Goal: Information Seeking & Learning: Learn about a topic

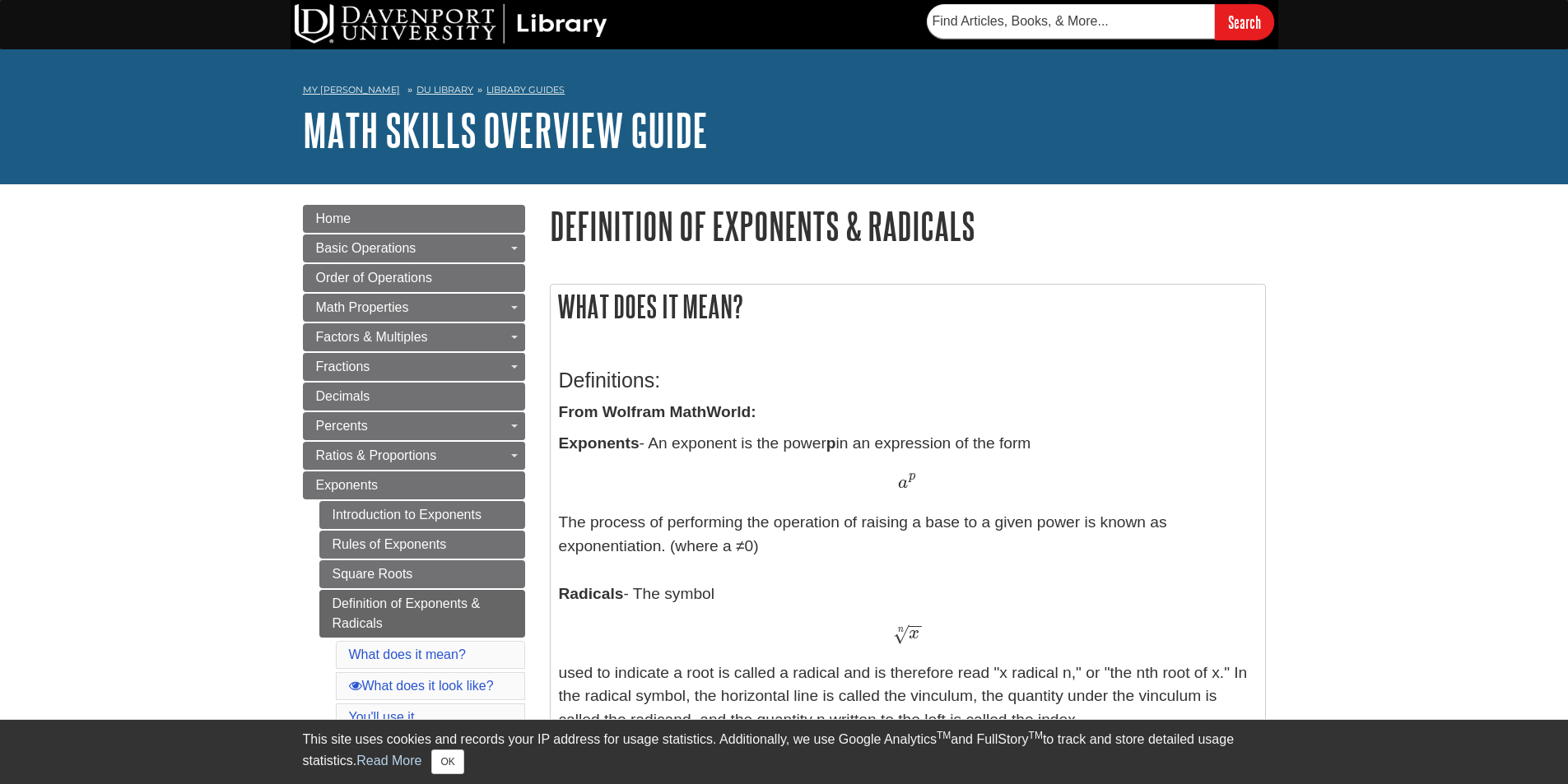
scroll to position [165, 0]
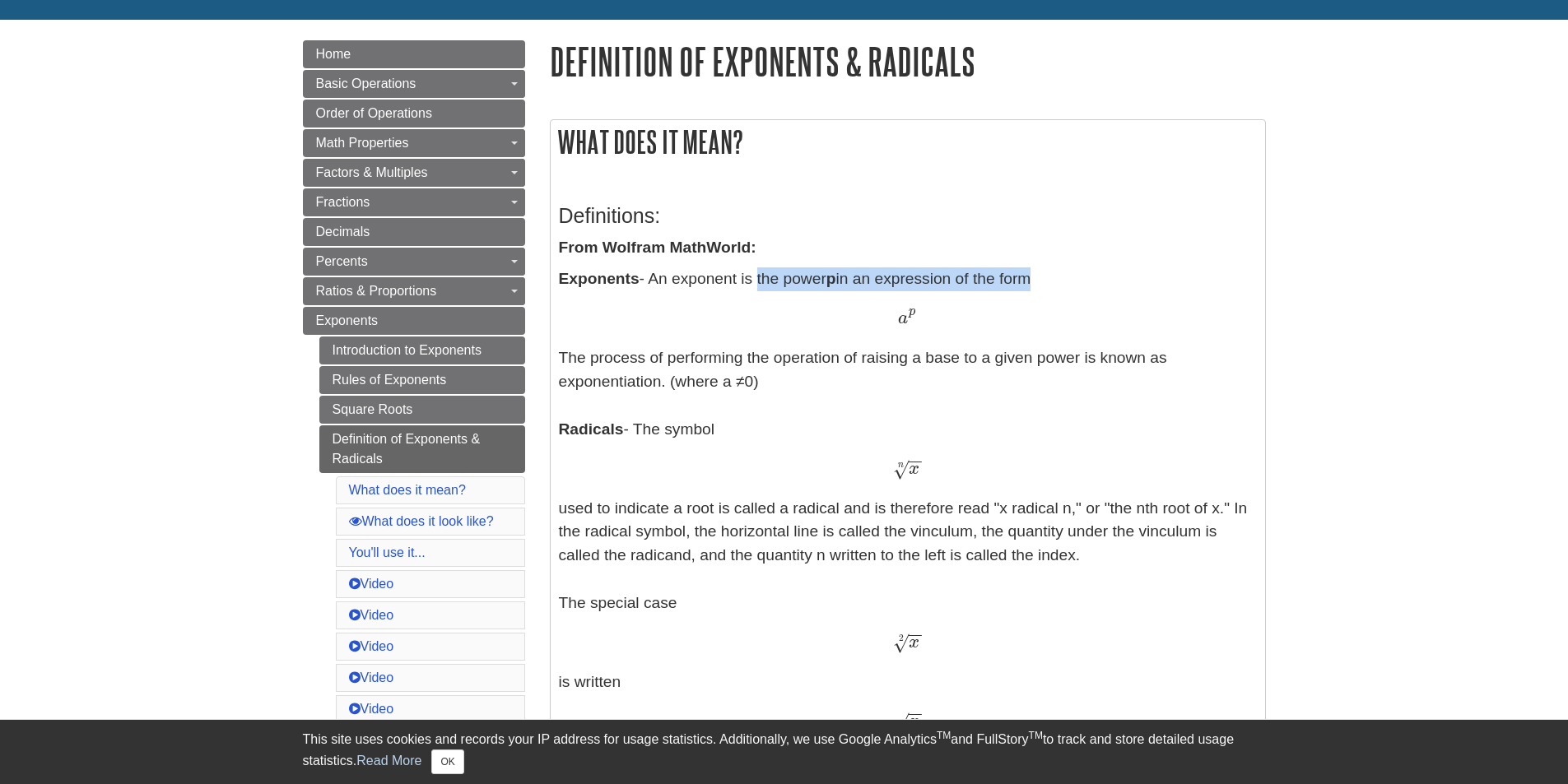
drag, startPoint x: 757, startPoint y: 281, endPoint x: 900, endPoint y: 349, distance: 158.3
click at [1030, 284] on p "Exponents - An exponent is the power p in an expression of the form a p a p The…" at bounding box center [908, 725] width 698 height 915
click at [819, 374] on p "Exponents - An exponent is the power p in an expression of the form a p a p The…" at bounding box center [908, 725] width 698 height 915
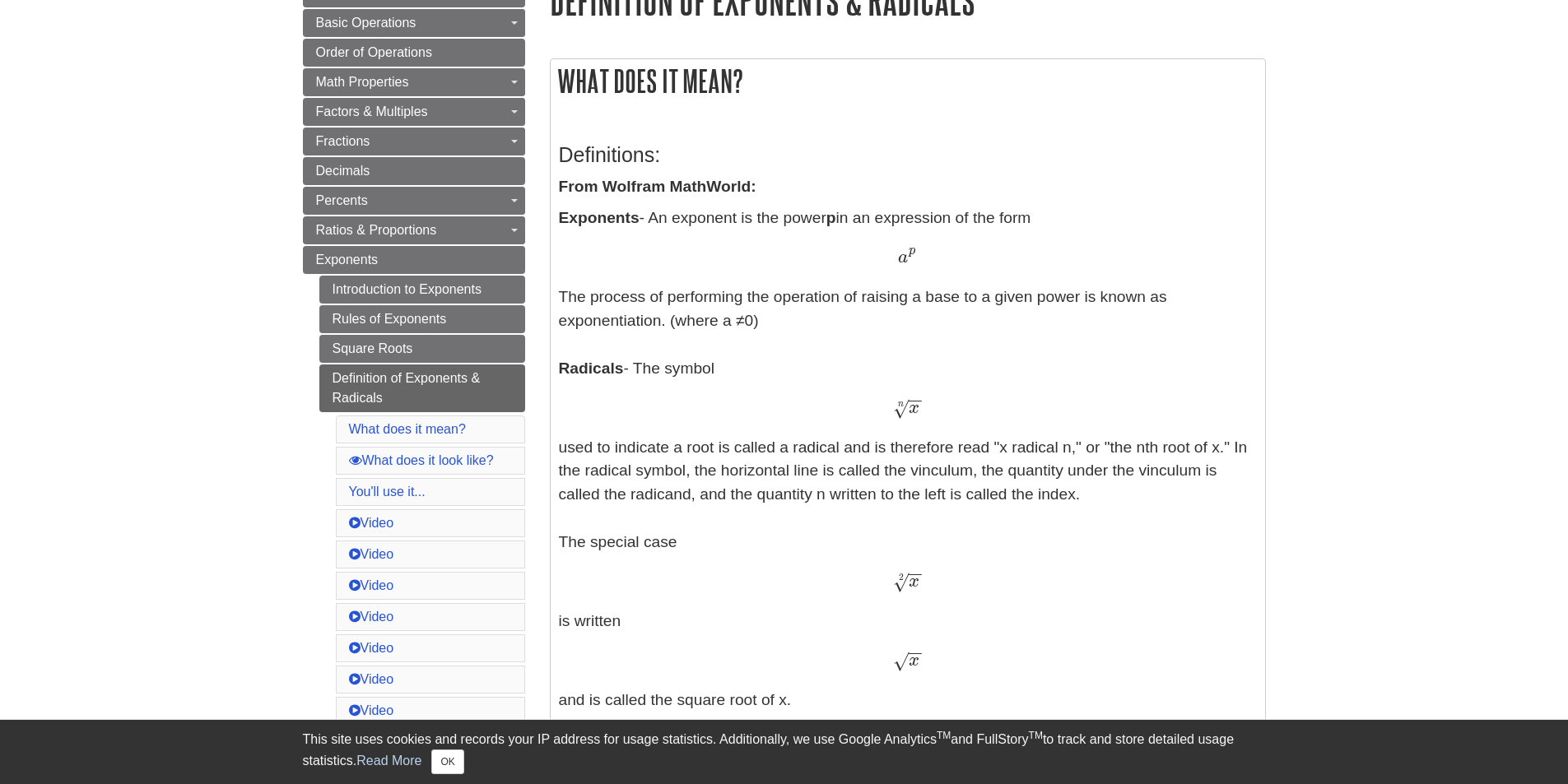
scroll to position [329, 0]
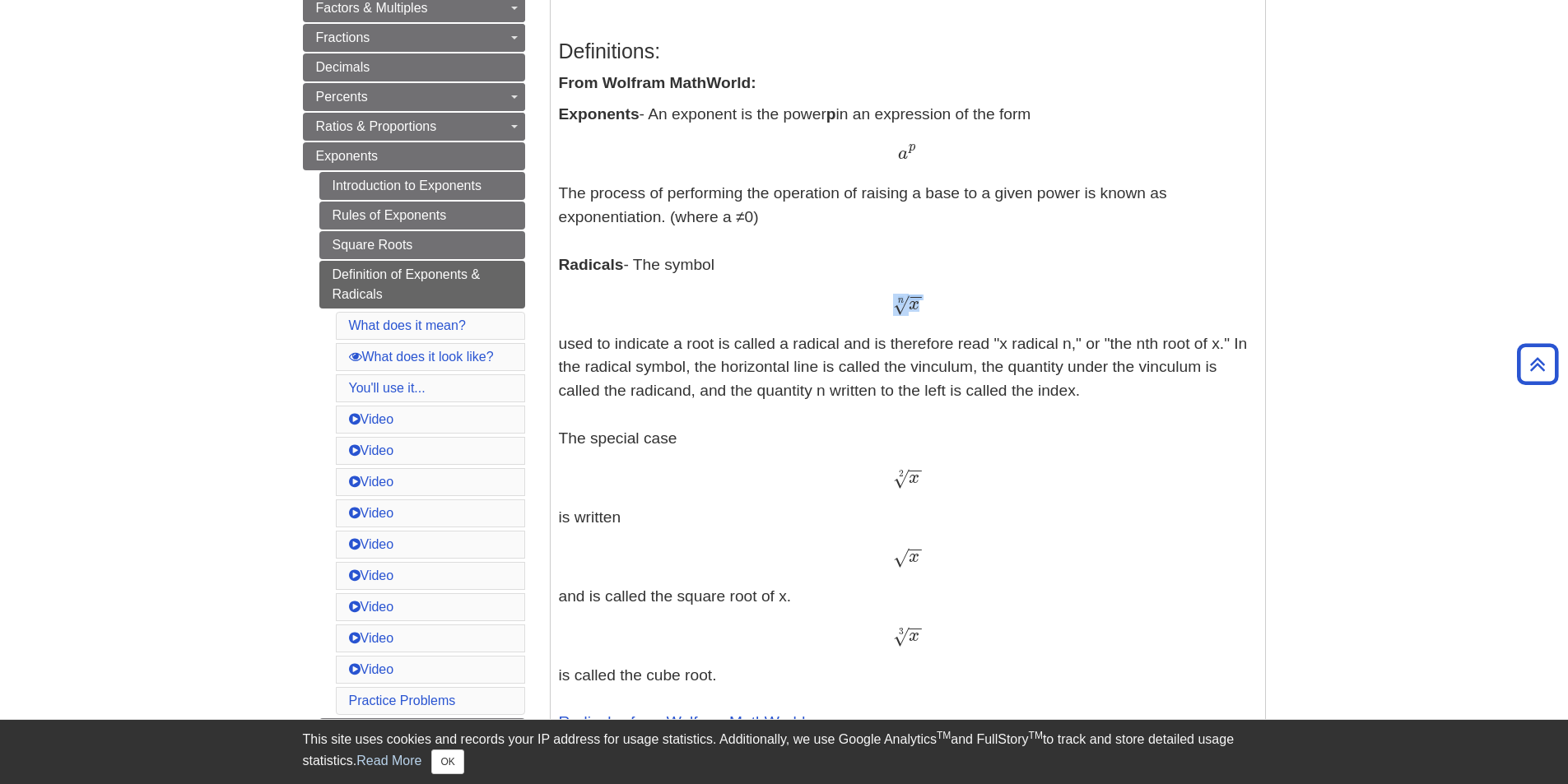
drag, startPoint x: 882, startPoint y: 299, endPoint x: 951, endPoint y: 300, distance: 69.0
click at [951, 300] on div "x − − √ n x n" at bounding box center [908, 305] width 698 height 24
click at [934, 308] on div "x − − √ n x n" at bounding box center [908, 305] width 698 height 24
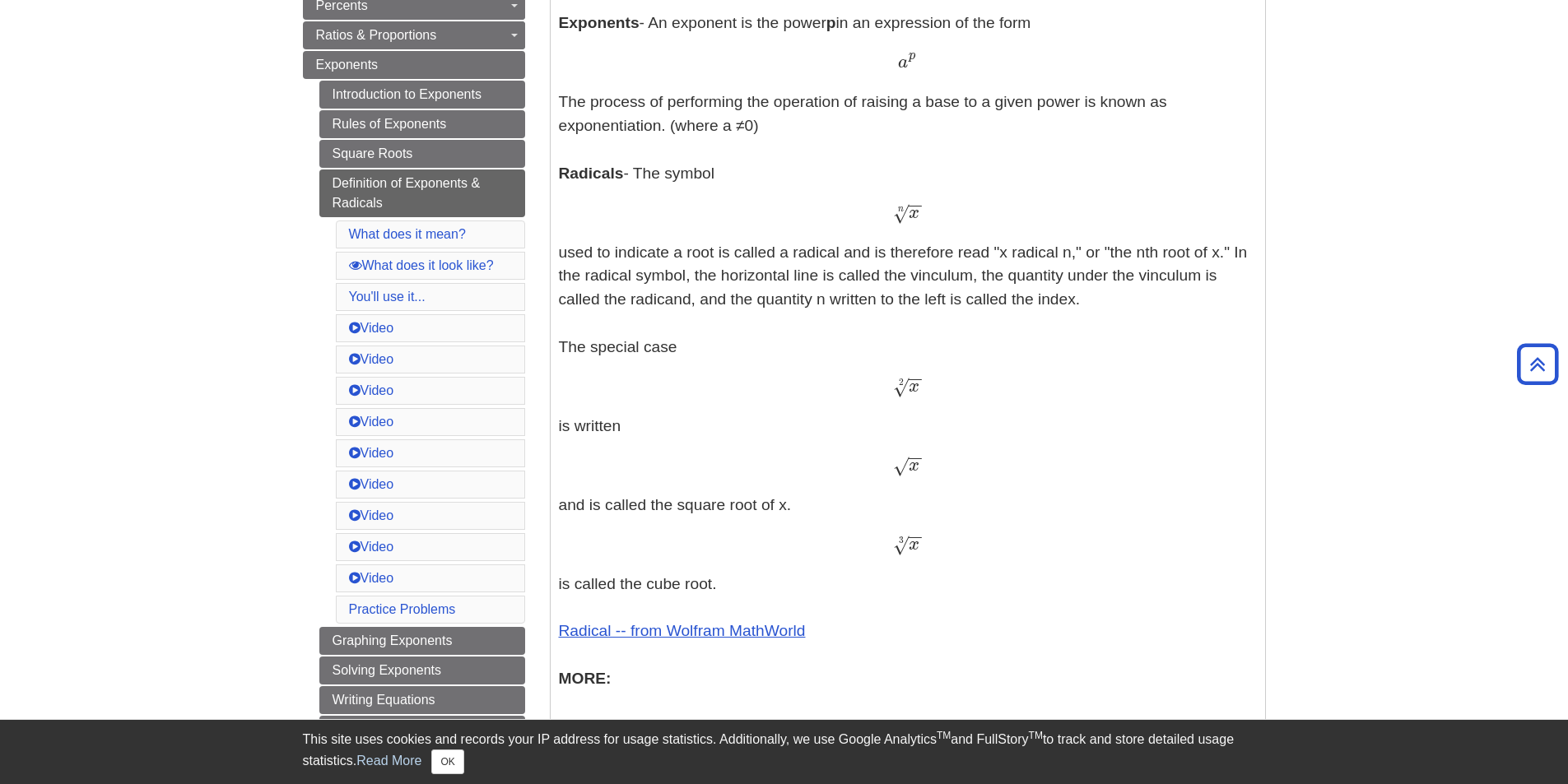
scroll to position [658, 0]
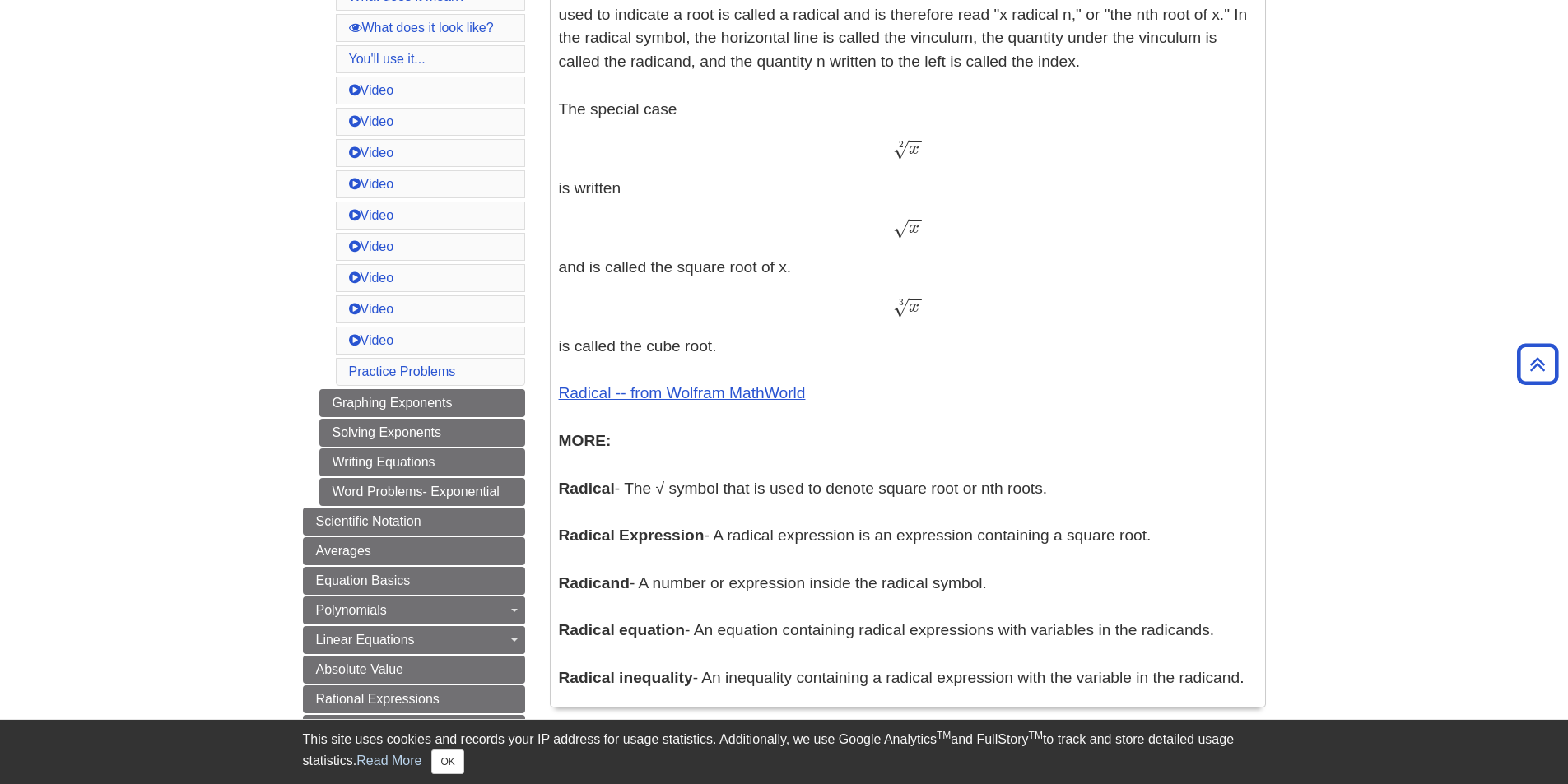
drag, startPoint x: 910, startPoint y: 310, endPoint x: 958, endPoint y: 542, distance: 236.9
click at [958, 542] on p "Exponents - An exponent is the power p in an expression of the form a p a p The…" at bounding box center [908, 231] width 698 height 915
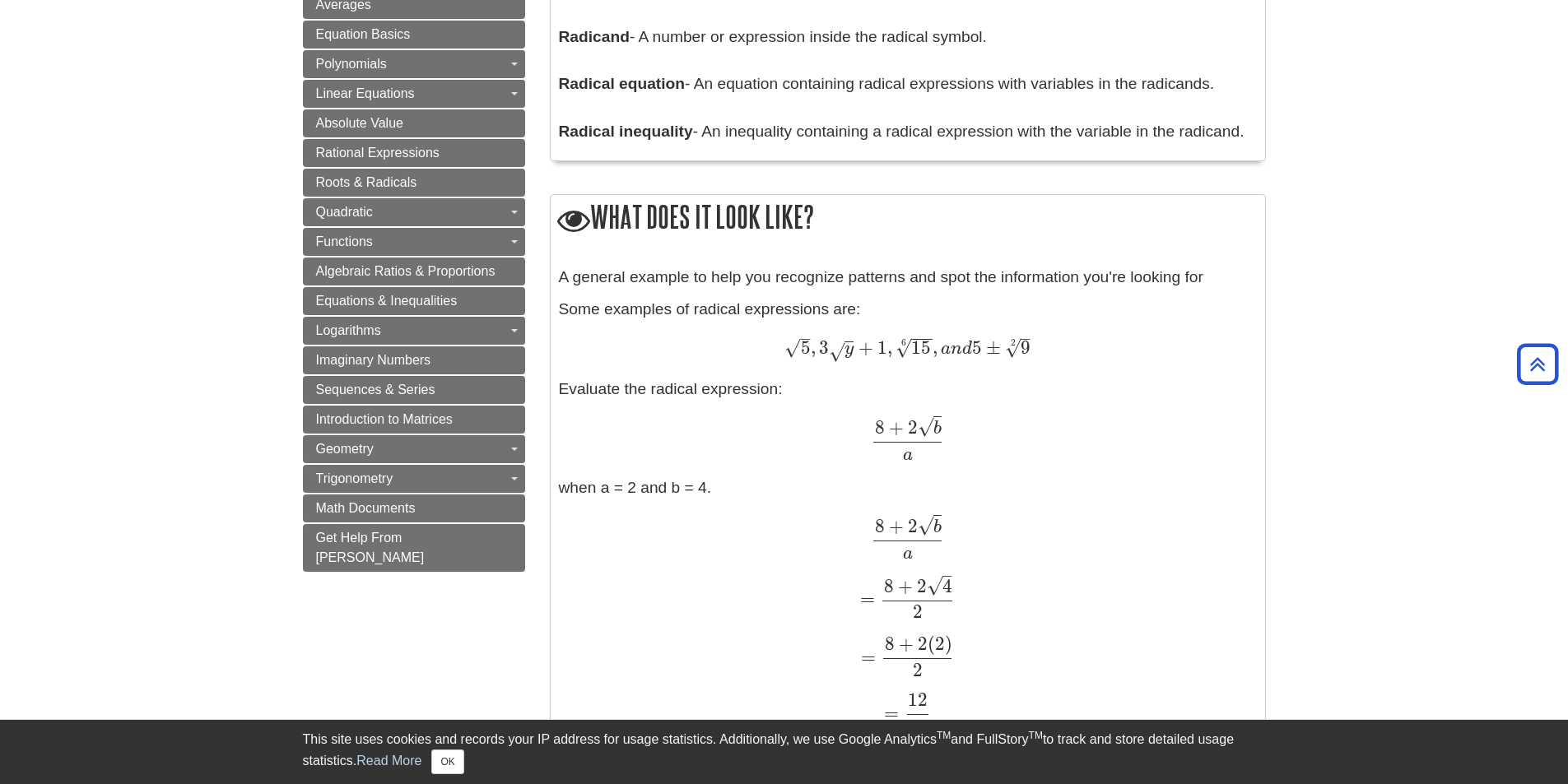
scroll to position [1234, 0]
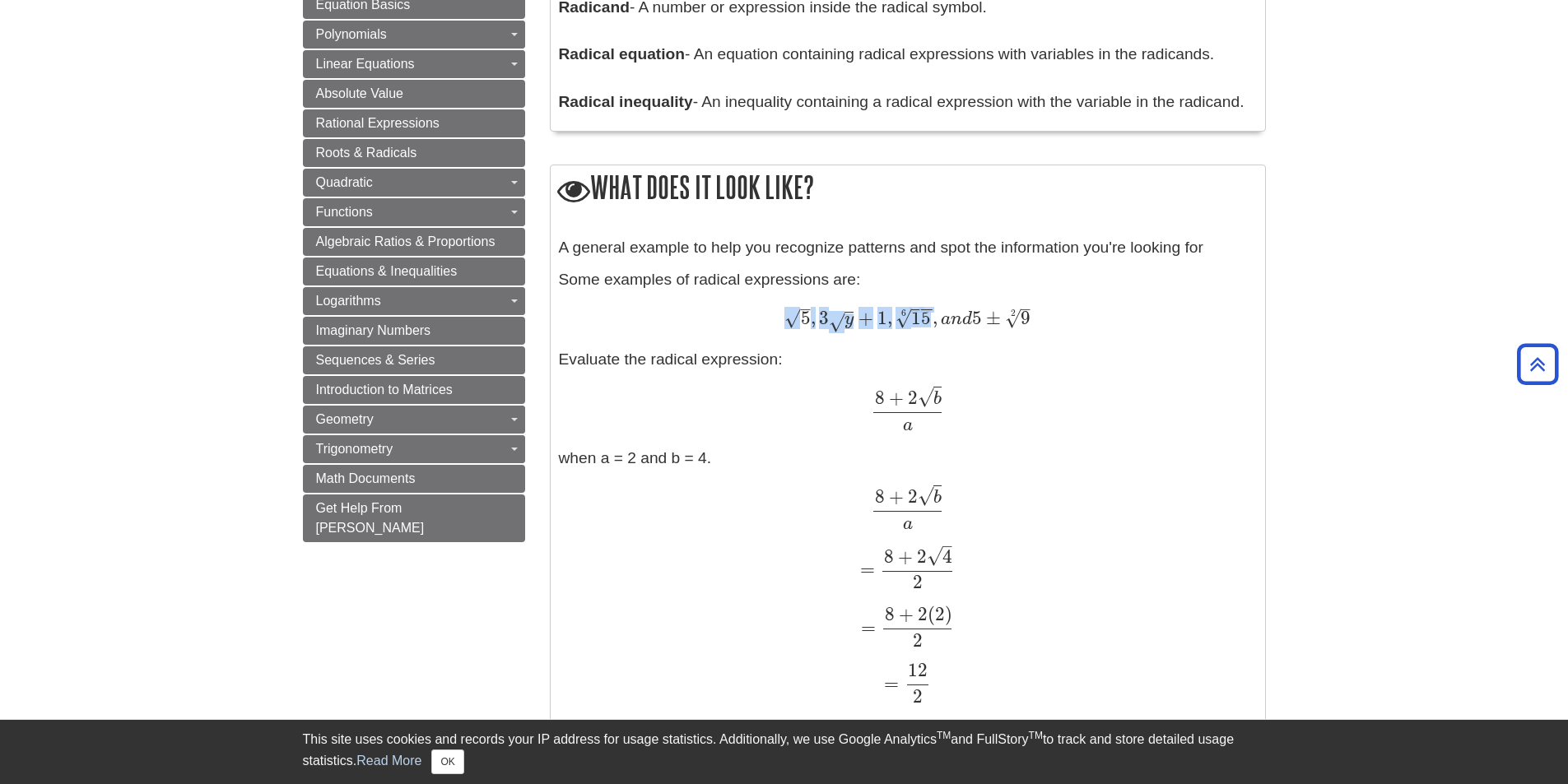
drag, startPoint x: 790, startPoint y: 310, endPoint x: 901, endPoint y: 314, distance: 111.1
click at [901, 314] on span "5 – √ , 3 y √ + 1 , 15 − − √ 6 , a n d 5 ± 9 – √ 2" at bounding box center [907, 317] width 245 height 21
click at [872, 344] on div "A general example to help you recognize patterns and spot the information you'r…" at bounding box center [908, 497] width 698 height 523
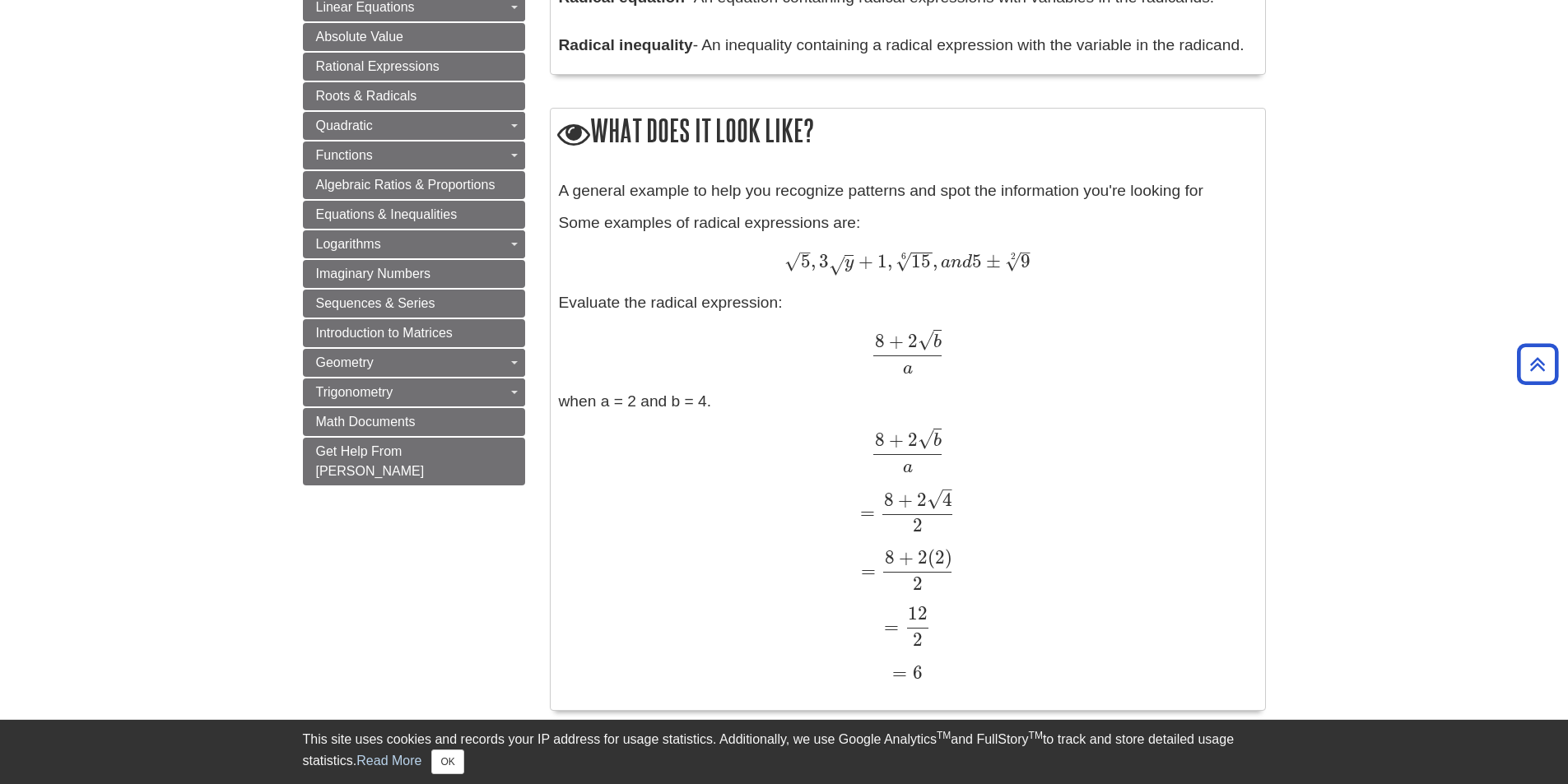
scroll to position [1316, 0]
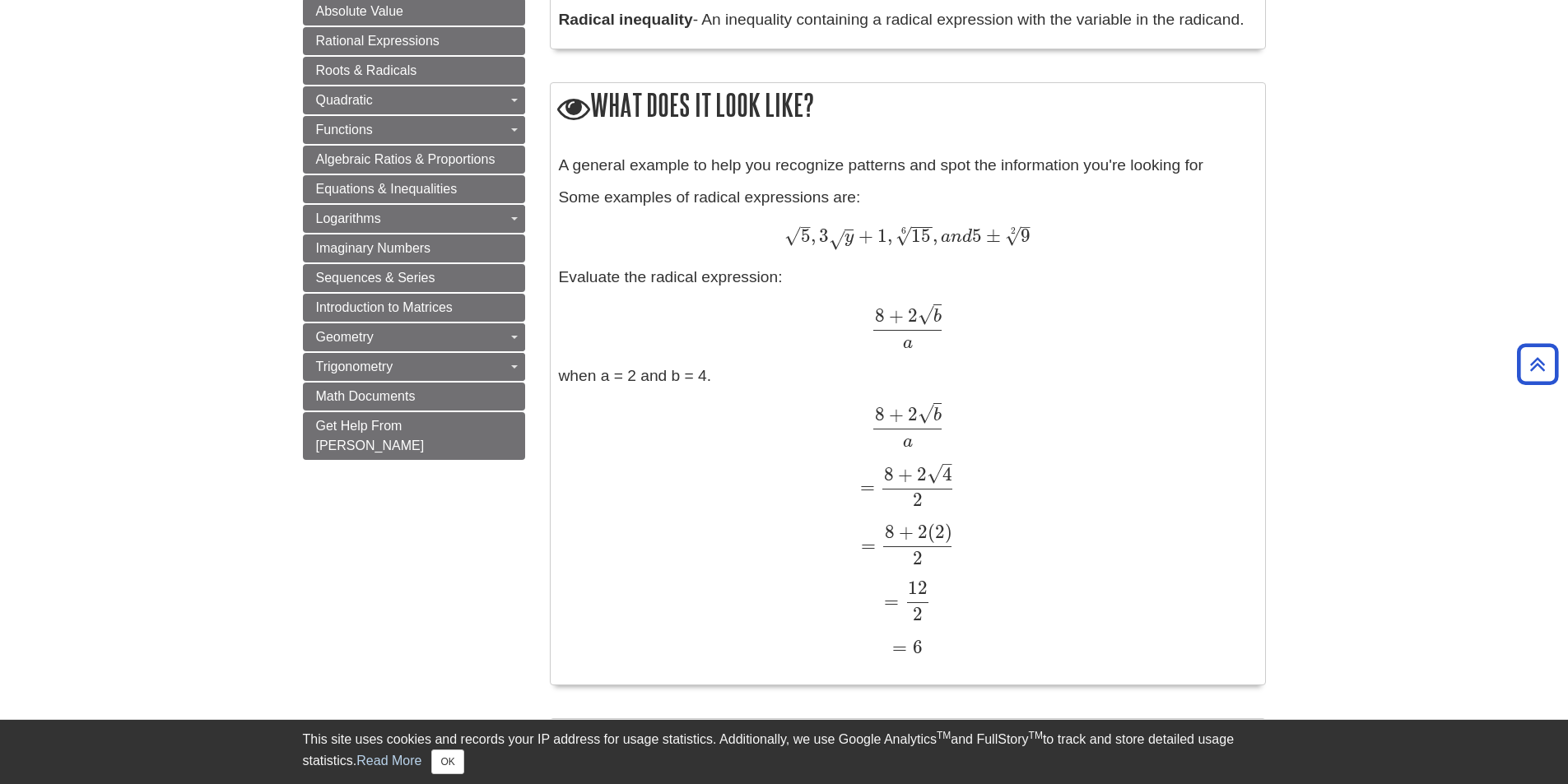
drag, startPoint x: 794, startPoint y: 245, endPoint x: 900, endPoint y: 254, distance: 106.4
click at [898, 254] on div "A general example to help you recognize patterns and spot the information you'r…" at bounding box center [908, 415] width 698 height 523
click at [880, 298] on div "A general example to help you recognize patterns and spot the information you'r…" at bounding box center [908, 415] width 698 height 523
click at [826, 236] on span "3" at bounding box center [821, 236] width 13 height 22
click at [832, 247] on span "√" at bounding box center [837, 240] width 15 height 22
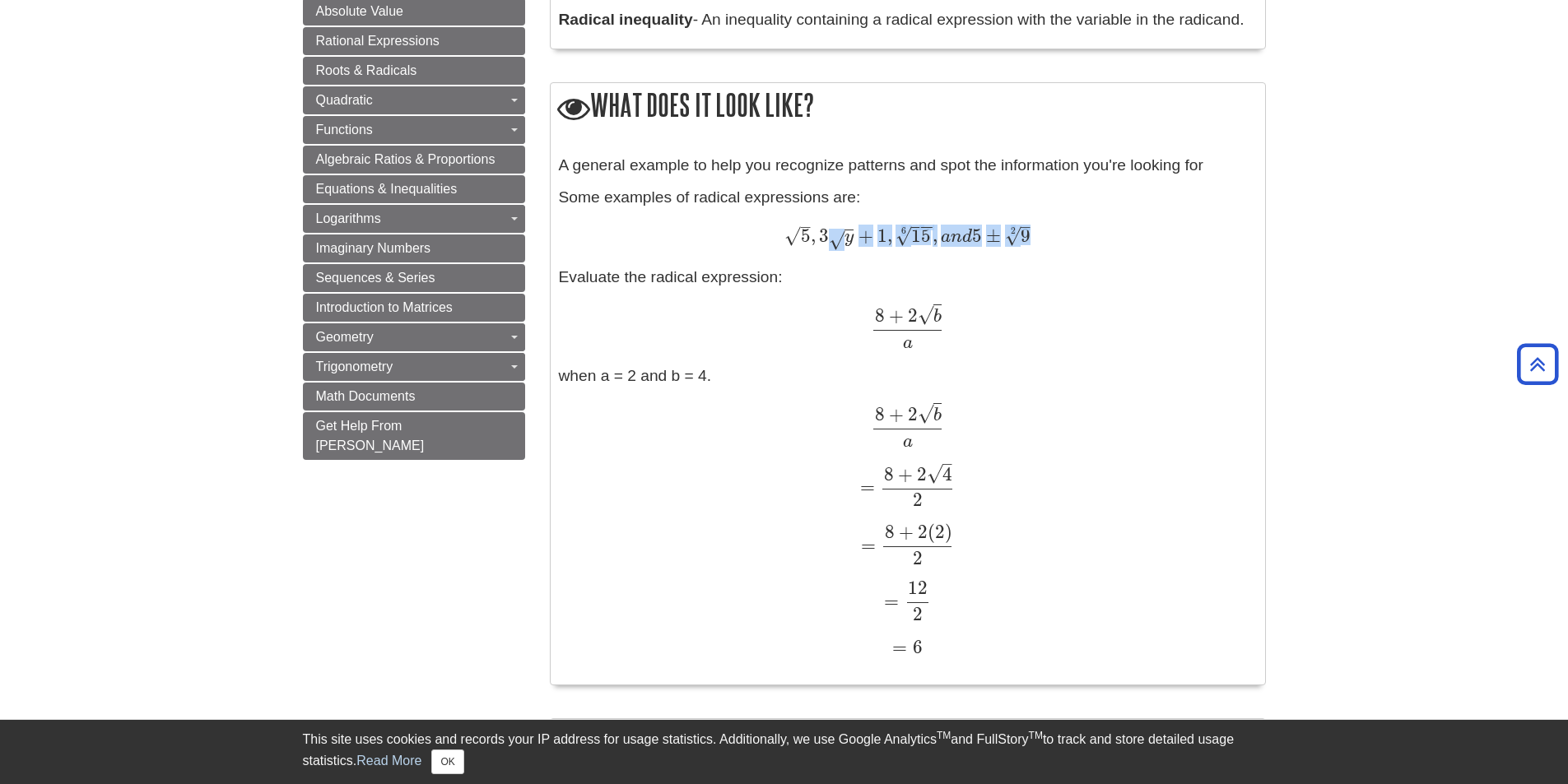
drag, startPoint x: 832, startPoint y: 247, endPoint x: 846, endPoint y: 236, distance: 17.8
click at [846, 242] on span "y √" at bounding box center [842, 242] width 26 height 0
click at [846, 236] on span "y" at bounding box center [849, 236] width 9 height 18
drag, startPoint x: 815, startPoint y: 236, endPoint x: 881, endPoint y: 238, distance: 66.0
click at [881, 238] on span "5 – √ , 3 y √ + 1 , 15 − − √ 6 , a n d 5 ± 9 – √ 2" at bounding box center [907, 235] width 245 height 21
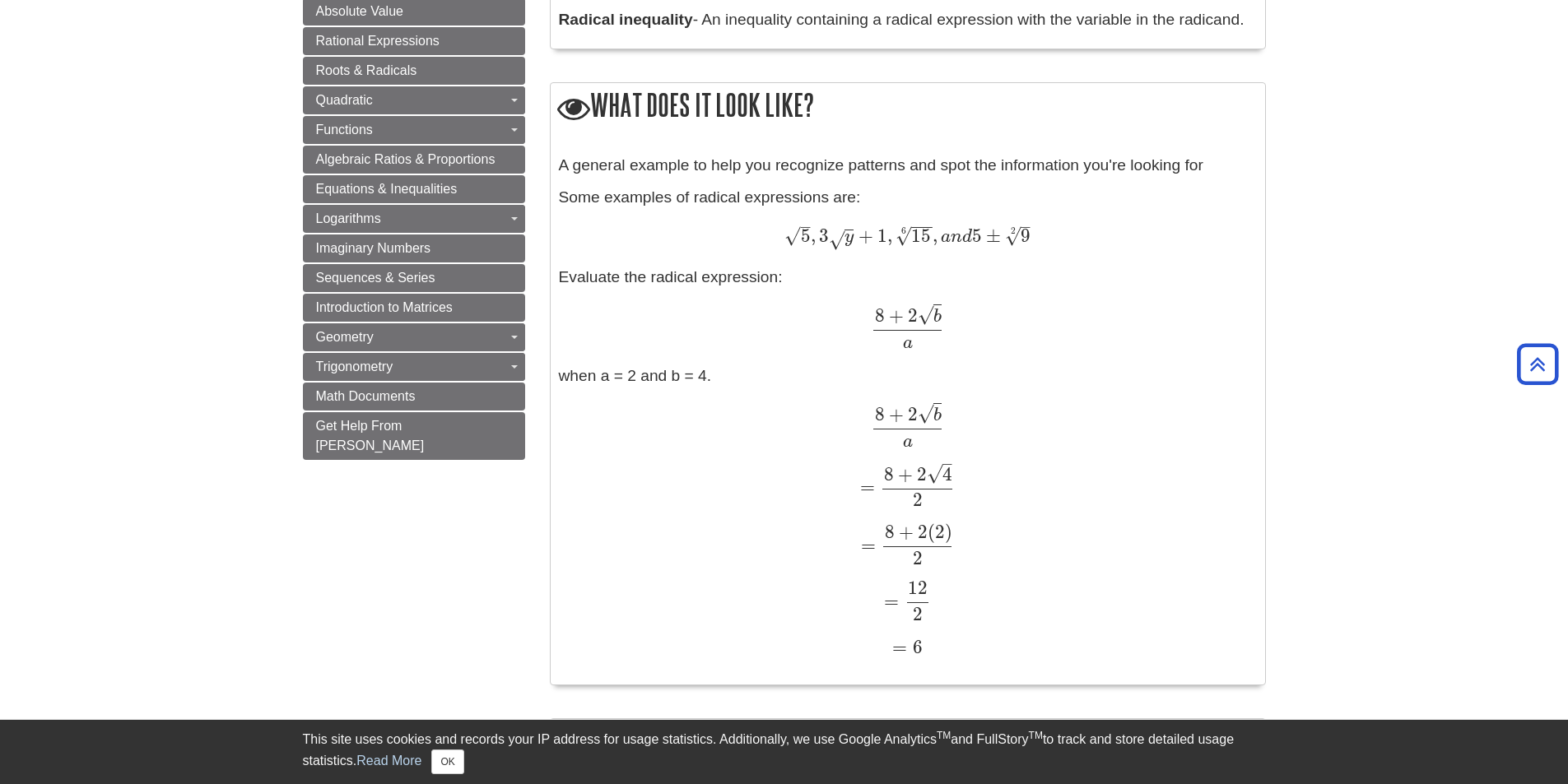
click at [890, 284] on div "A general example to help you recognize patterns and spot the information you'r…" at bounding box center [908, 415] width 698 height 523
drag, startPoint x: 897, startPoint y: 236, endPoint x: 916, endPoint y: 229, distance: 20.2
click at [916, 242] on span "15 − − √ 6" at bounding box center [913, 242] width 37 height 0
click at [924, 302] on span "8 + 2 b √" at bounding box center [908, 286] width 67 height 81
drag, startPoint x: 973, startPoint y: 236, endPoint x: 1041, endPoint y: 235, distance: 68.0
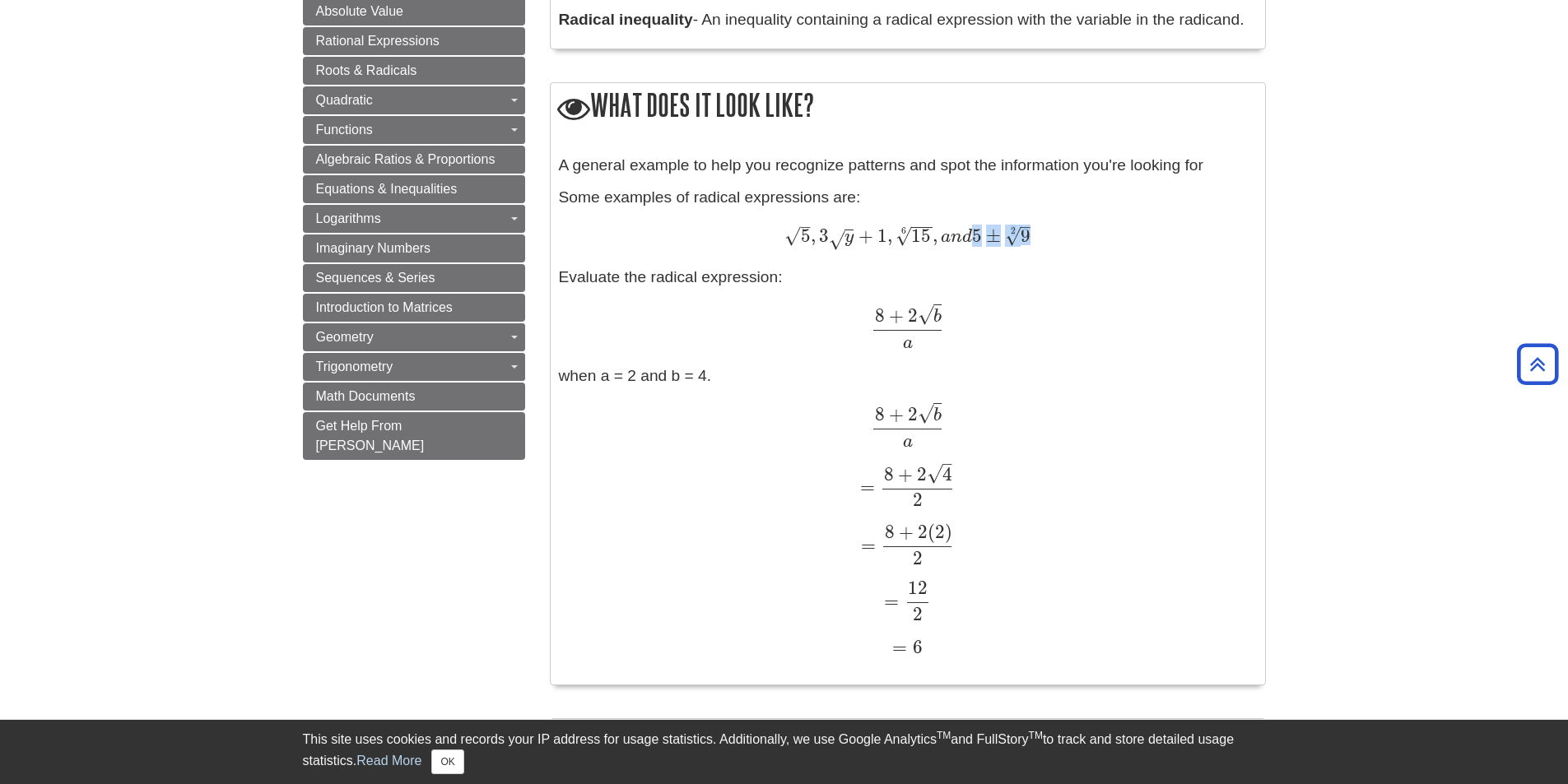
click at [1041, 235] on div "5 – √ , 3 y √ + 1 , 15 − − √ 6 , a n d 5 ± 9 – √ 2 5 , 3 y + 1 , 15 6 , a n d 5…" at bounding box center [908, 237] width 698 height 25
click at [1006, 273] on div "A general example to help you recognize patterns and spot the information you'r…" at bounding box center [908, 415] width 698 height 523
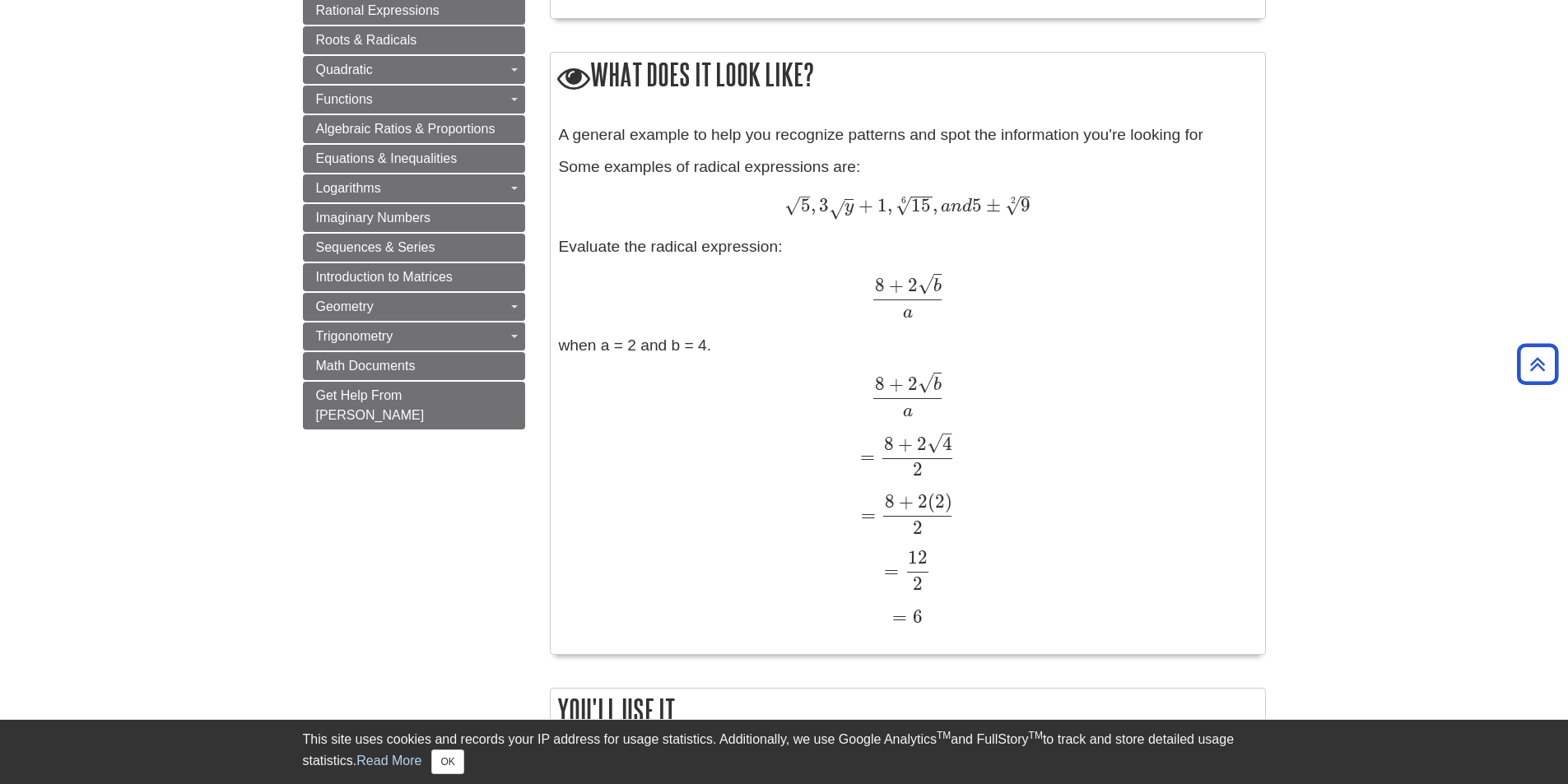
scroll to position [1398, 0]
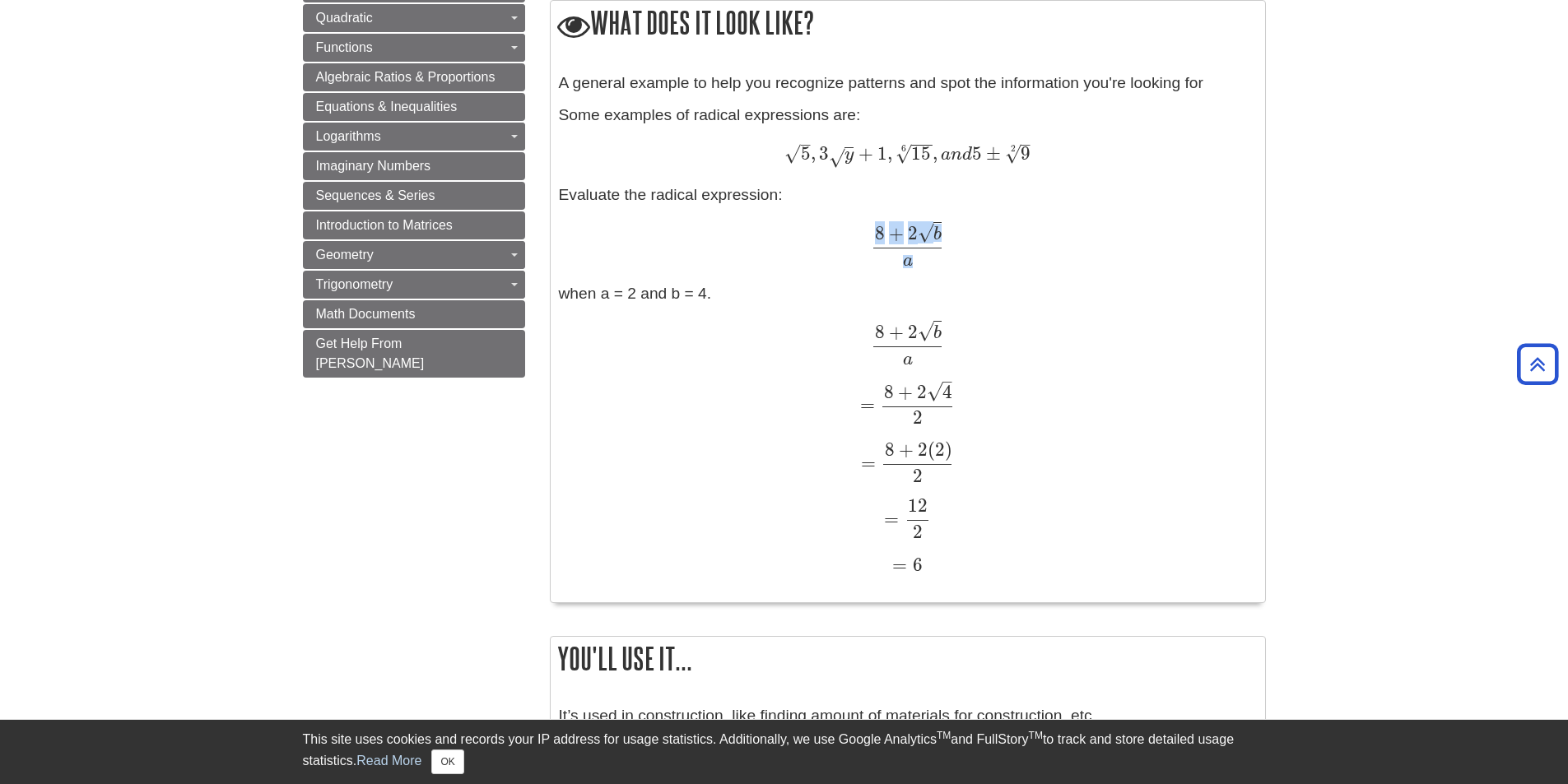
drag, startPoint x: 858, startPoint y: 224, endPoint x: 965, endPoint y: 260, distance: 112.9
click at [965, 260] on div "8 + 2 b √ a 8 + 2 b a" at bounding box center [908, 244] width 698 height 44
click at [953, 275] on div "A general example to help you recognize patterns and spot the information you'r…" at bounding box center [908, 333] width 698 height 523
drag, startPoint x: 851, startPoint y: 218, endPoint x: 1052, endPoint y: 254, distance: 204.2
click at [1052, 254] on div "A general example to help you recognize patterns and spot the information you'r…" at bounding box center [908, 333] width 698 height 523
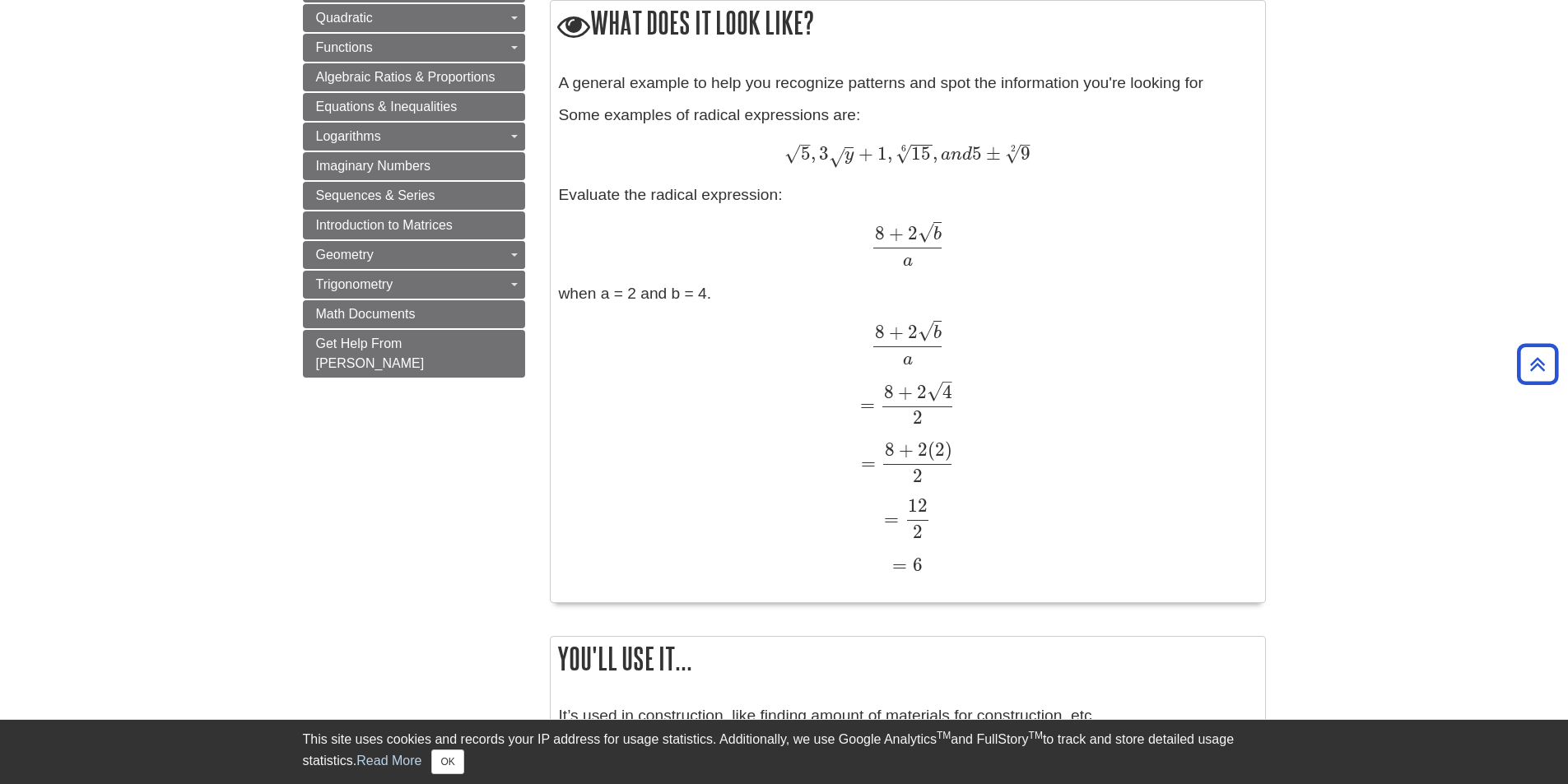
click at [972, 262] on div "8 + 2 b √ a 8 + 2 b a" at bounding box center [908, 244] width 698 height 44
drag, startPoint x: 952, startPoint y: 261, endPoint x: 878, endPoint y: 209, distance: 90.4
click at [878, 209] on div "A general example to help you recognize patterns and spot the information you'r…" at bounding box center [908, 333] width 698 height 523
click at [885, 245] on span at bounding box center [907, 241] width 69 height 25
drag, startPoint x: 588, startPoint y: 297, endPoint x: 762, endPoint y: 287, distance: 174.3
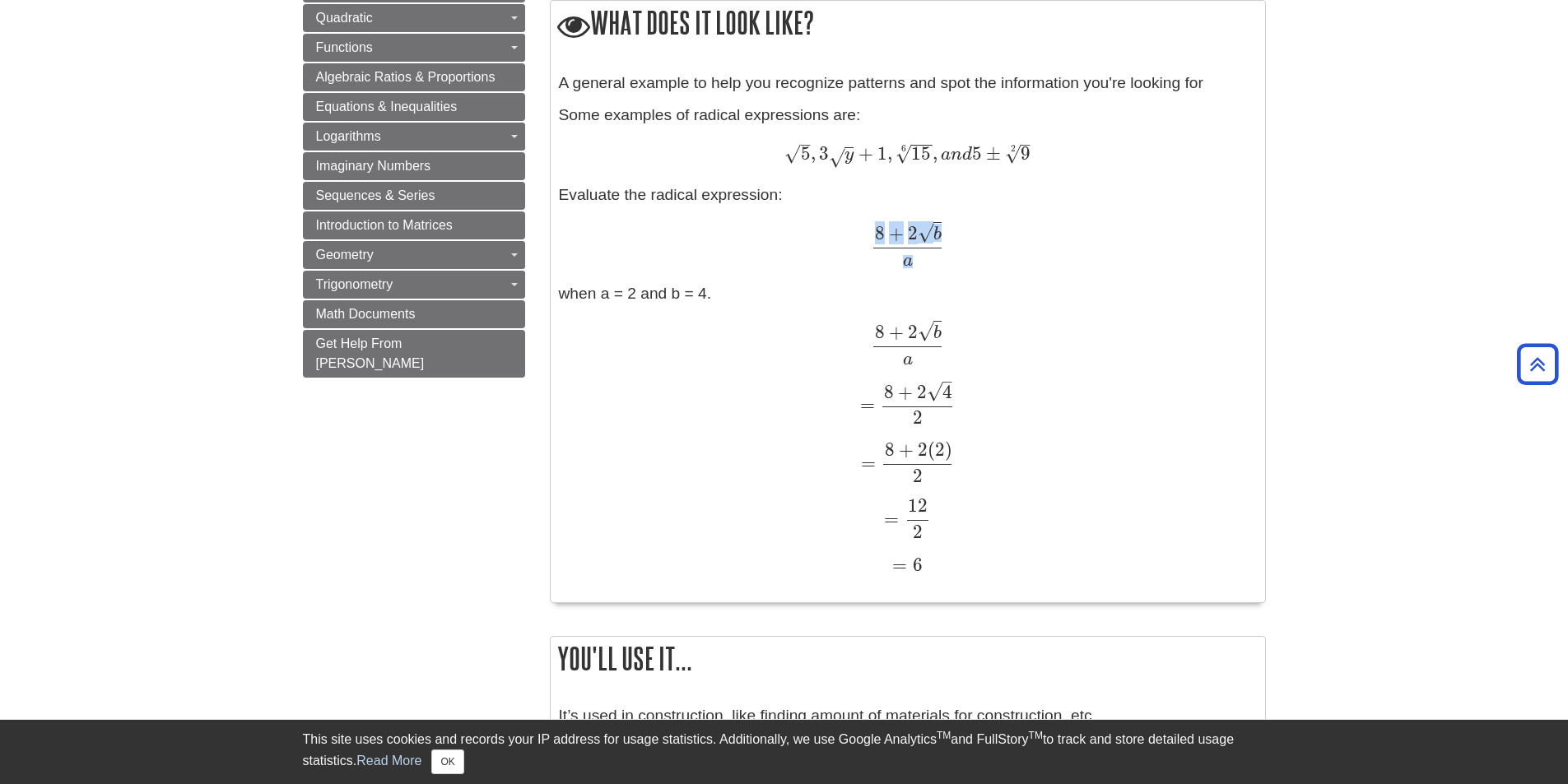
click at [762, 287] on div "A general example to help you recognize patterns and spot the information you'r…" at bounding box center [908, 333] width 698 height 523
click at [761, 288] on div "A general example to help you recognize patterns and spot the information you'r…" at bounding box center [908, 333] width 698 height 523
drag, startPoint x: 765, startPoint y: 296, endPoint x: 532, endPoint y: 211, distance: 248.0
click at [893, 365] on div "A general example to help you recognize patterns and spot the information you'r…" at bounding box center [908, 333] width 698 height 523
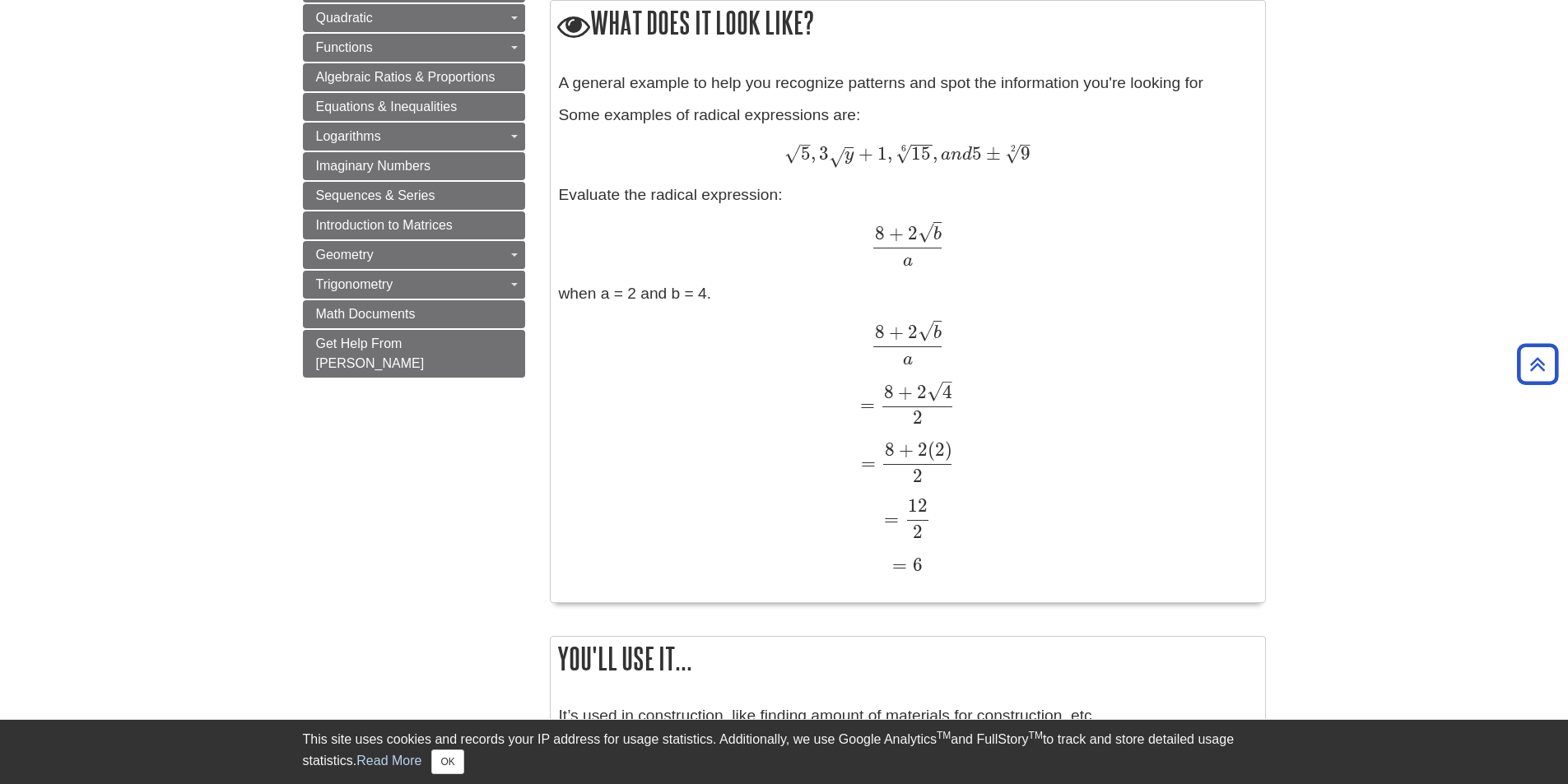
click at [860, 195] on div "A general example to help you recognize patterns and spot the information you'r…" at bounding box center [908, 333] width 698 height 523
click at [896, 238] on span "+" at bounding box center [894, 233] width 19 height 22
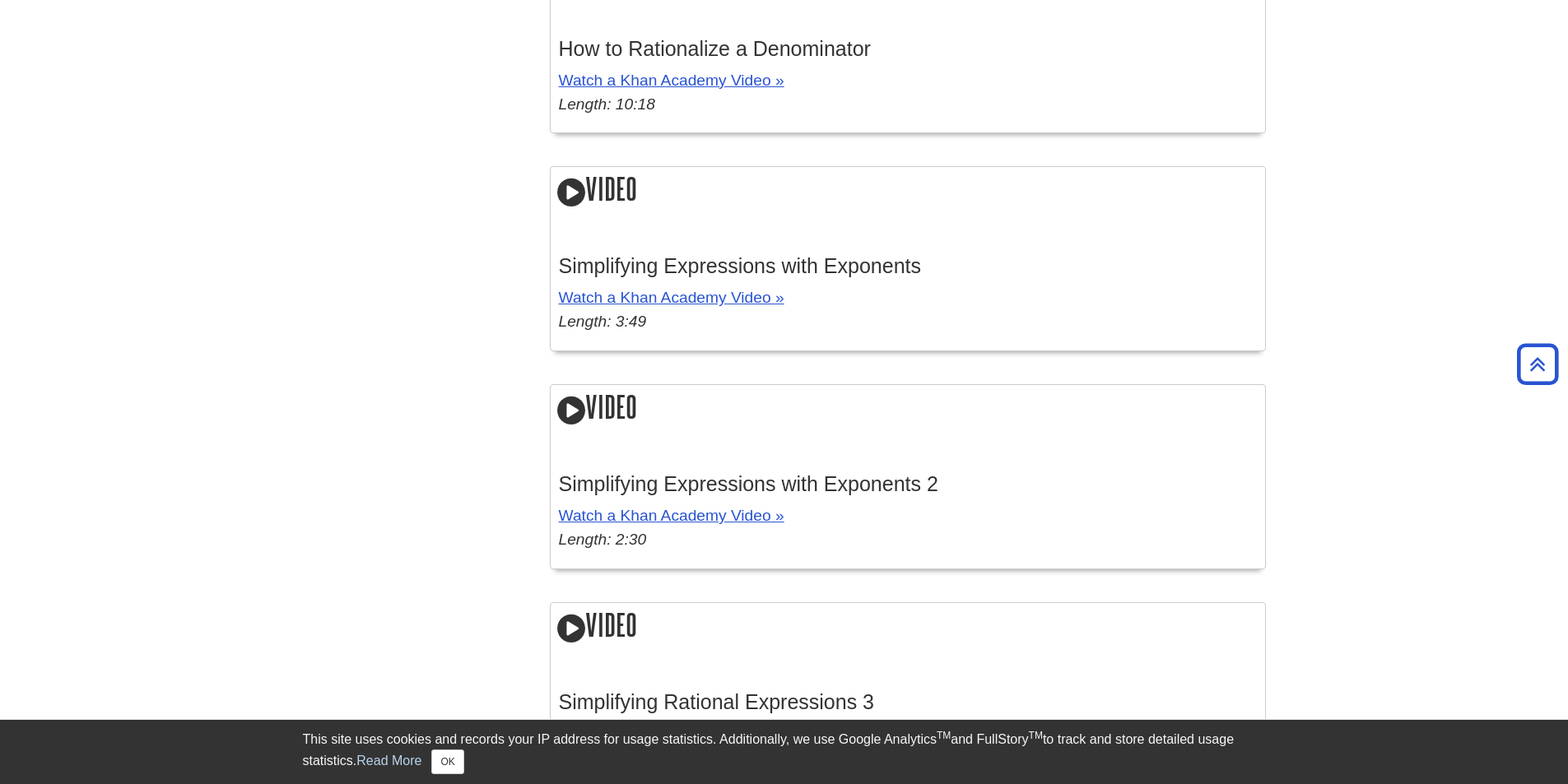
scroll to position [2714, 0]
